Goal: Task Accomplishment & Management: Manage account settings

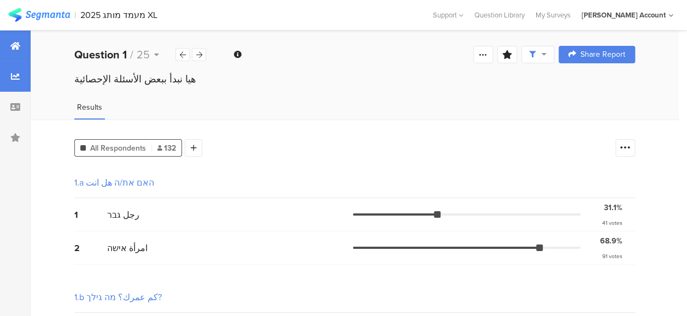
click at [16, 43] on icon at bounding box center [15, 46] width 10 height 9
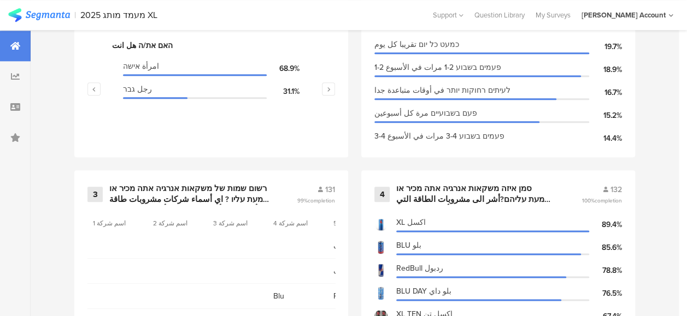
scroll to position [382, 0]
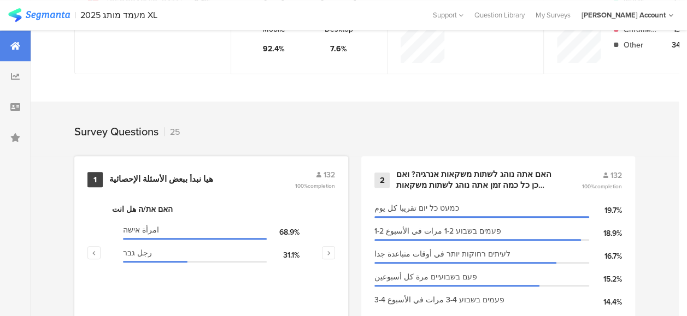
click at [158, 185] on div "هيا نبدأ ببعض الأسئلة الإحصائية" at bounding box center [161, 179] width 104 height 11
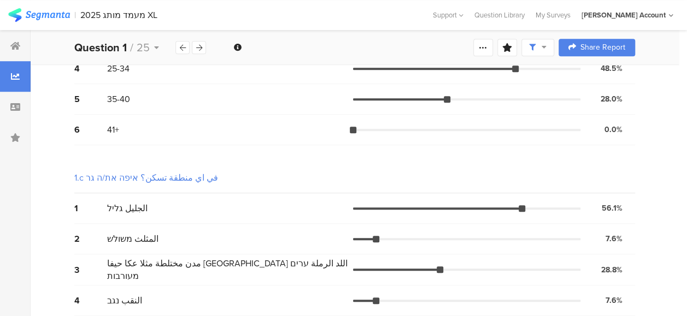
scroll to position [354, 0]
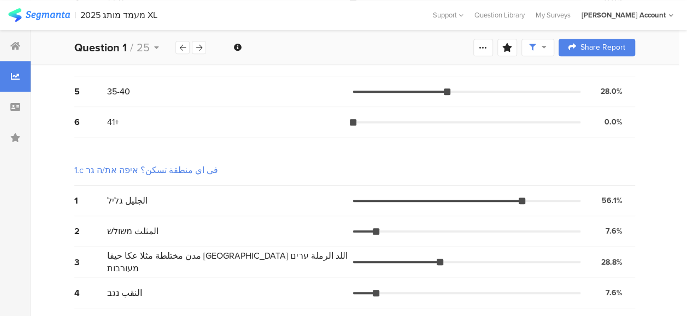
click at [285, 210] on div "1 الجليل גליל 56.1% 74 votes" at bounding box center [354, 201] width 561 height 31
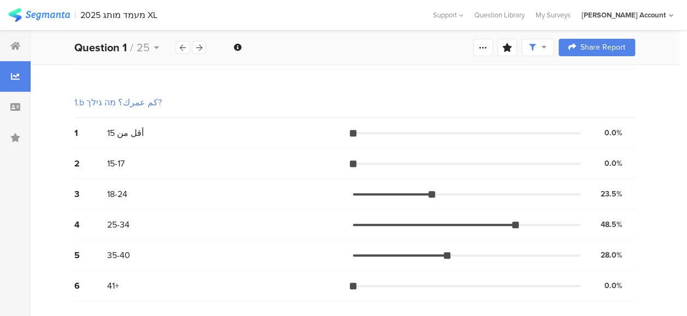
scroll to position [80, 0]
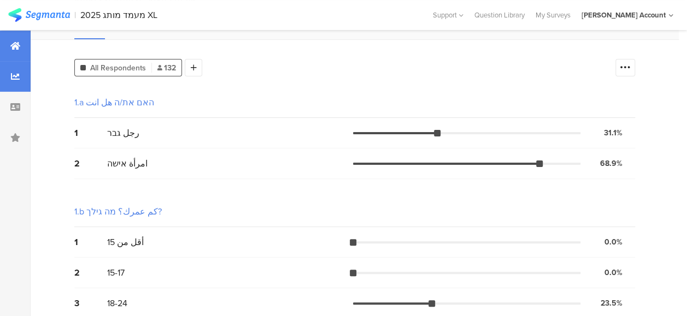
click at [14, 40] on div at bounding box center [15, 46] width 31 height 31
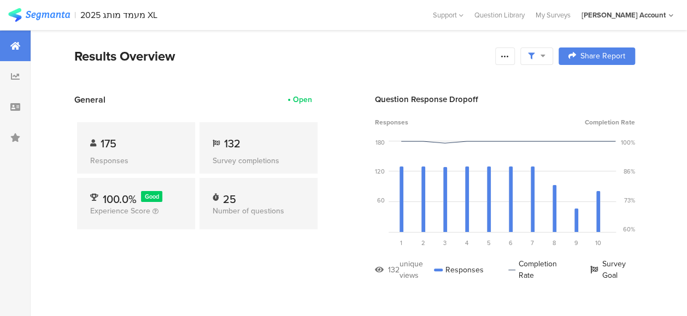
click at [196, 95] on div "General Open" at bounding box center [197, 99] width 246 height 13
click at [509, 57] on icon at bounding box center [505, 56] width 9 height 9
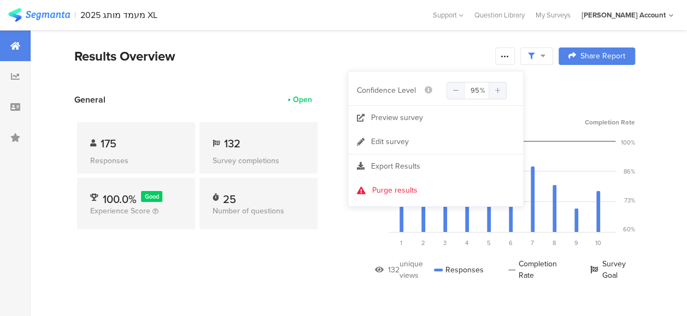
click at [301, 56] on div "Results Overview" at bounding box center [281, 56] width 415 height 20
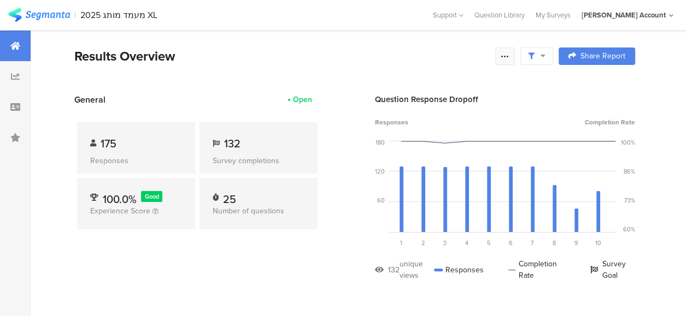
click at [509, 59] on icon at bounding box center [505, 56] width 9 height 9
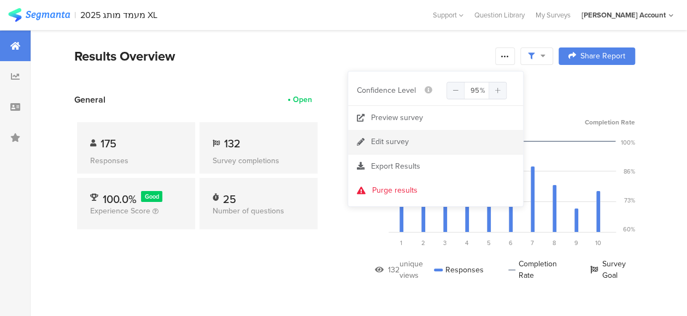
click at [380, 137] on div "Edit survey" at bounding box center [390, 142] width 38 height 11
